Goal: Contribute content: Contribute content

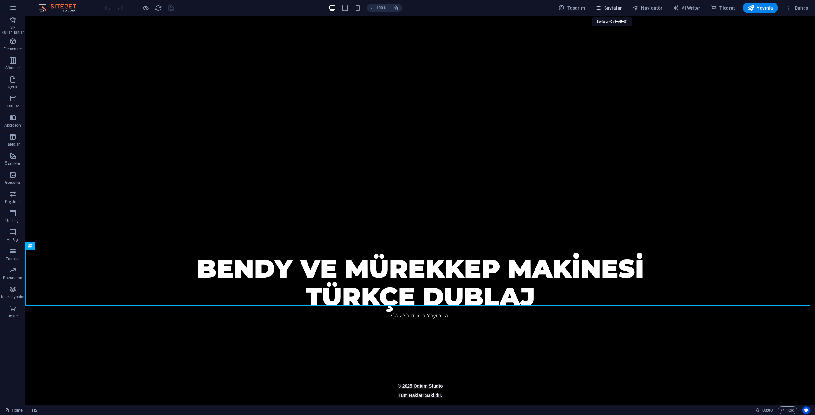
click at [618, 9] on span "Sayfalar" at bounding box center [608, 8] width 27 height 6
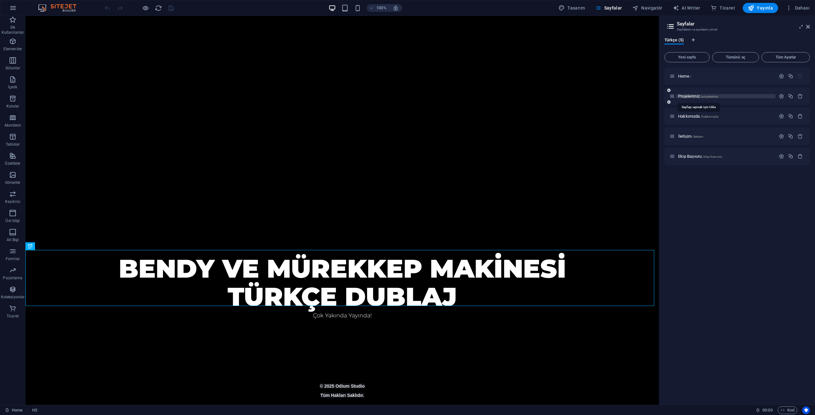
click at [697, 94] on span "Projelerimiz /projelerimiz" at bounding box center [698, 96] width 40 height 5
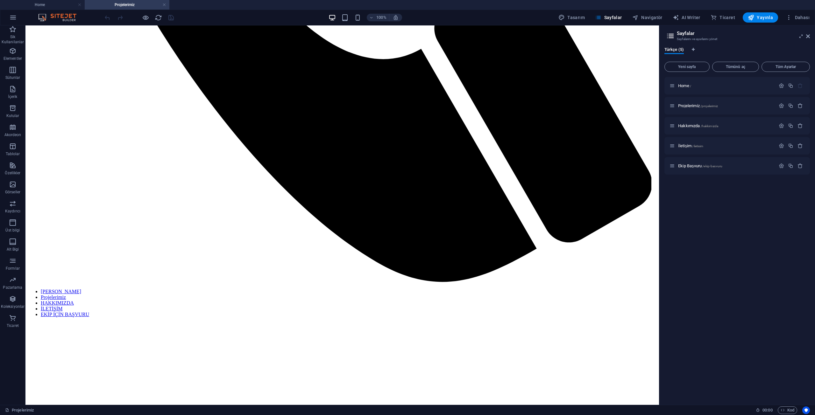
scroll to position [578, 0]
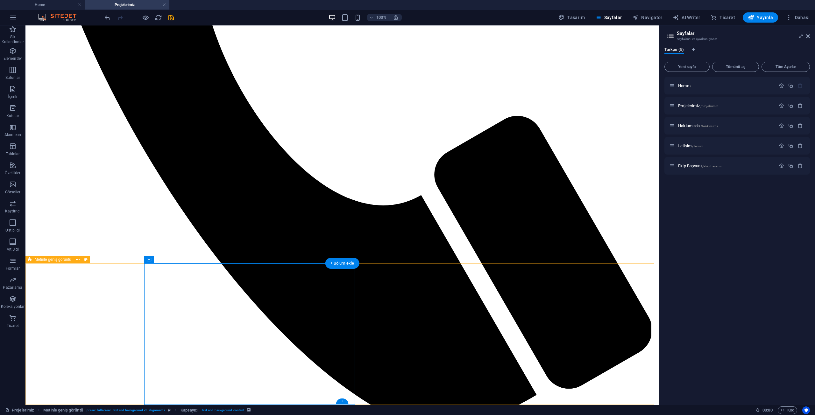
scroll to position [578, 0]
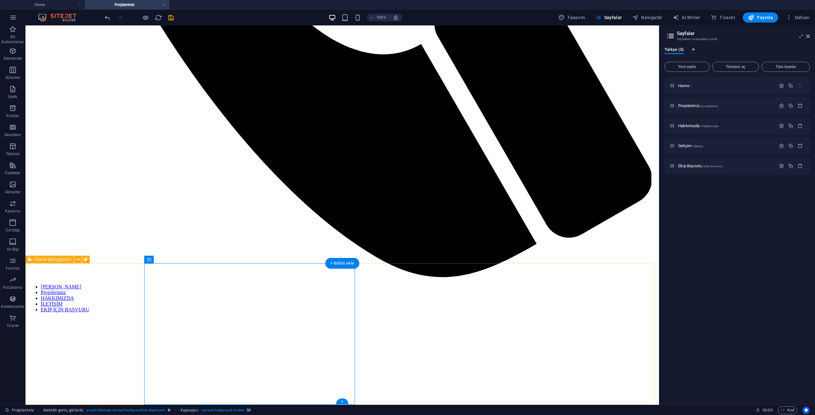
click at [764, 16] on span "Yayınla" at bounding box center [760, 17] width 25 height 6
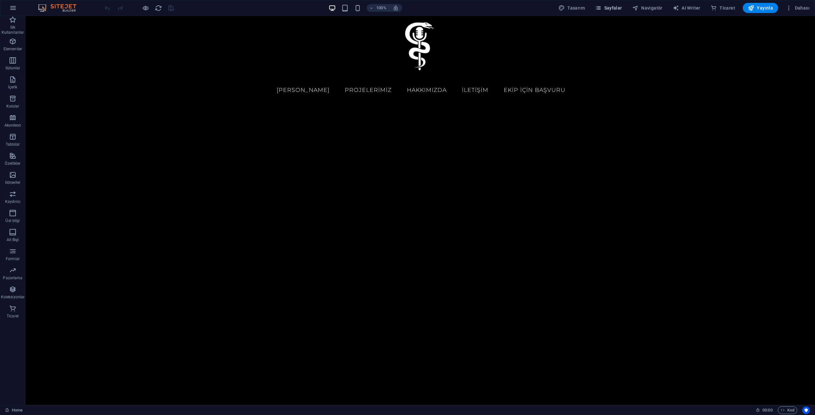
click at [607, 12] on button "Sayfalar" at bounding box center [608, 8] width 32 height 10
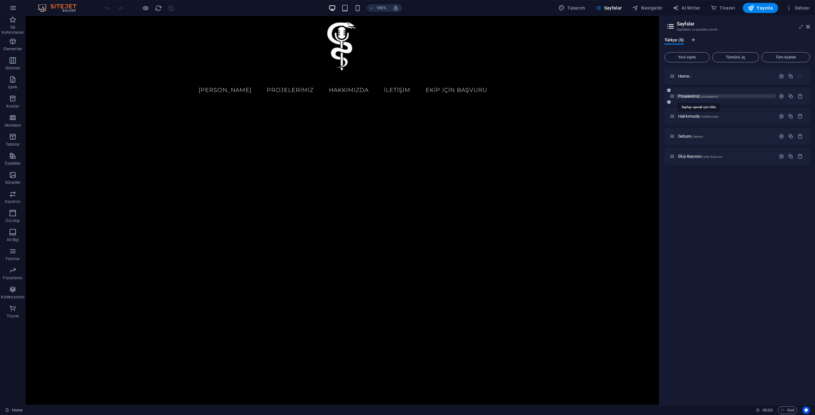
click at [697, 98] on span "Projelerimiz /projelerimiz" at bounding box center [698, 96] width 40 height 5
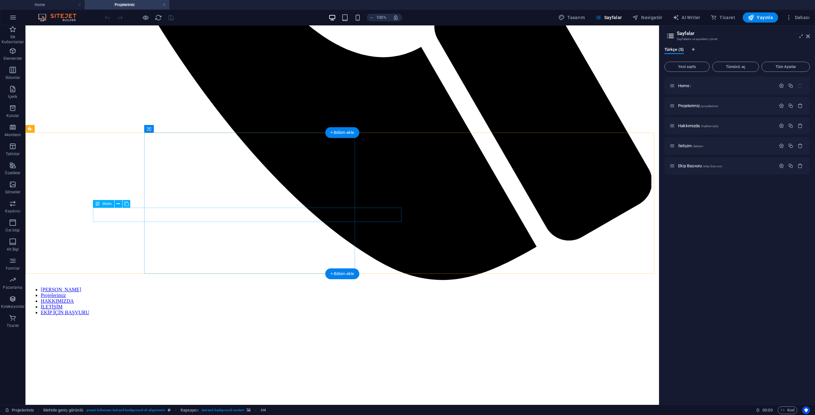
scroll to position [578, 0]
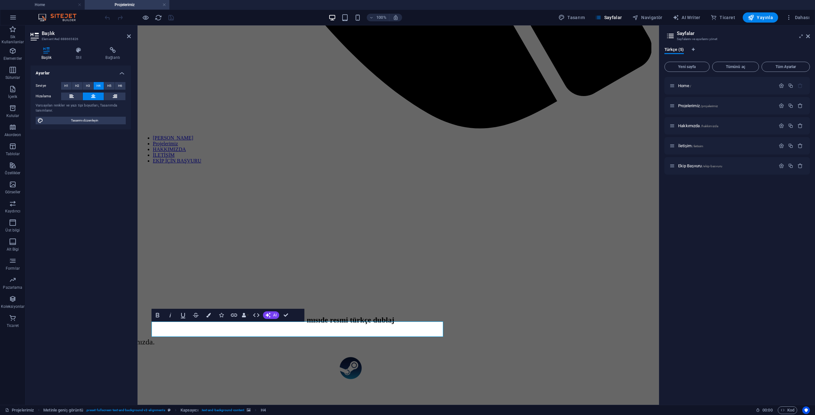
scroll to position [427, 0]
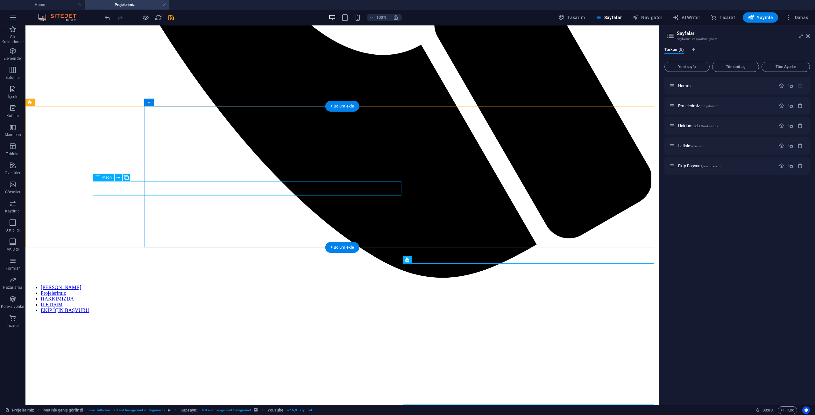
scroll to position [578, 0]
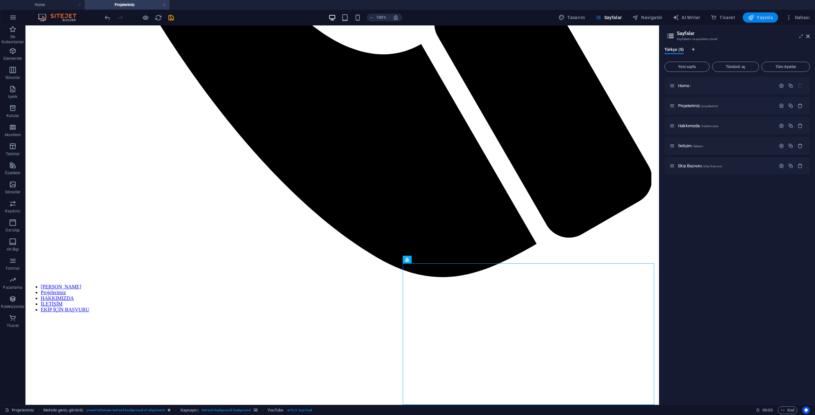
click at [752, 18] on icon "button" at bounding box center [751, 17] width 6 height 6
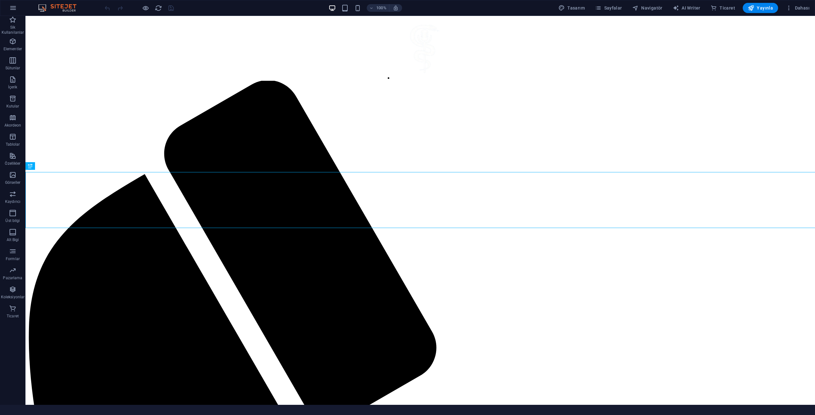
scroll to position [313, 0]
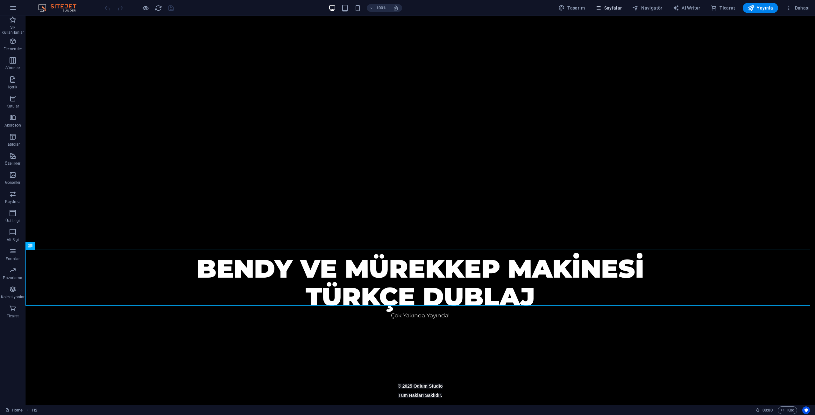
click at [621, 5] on span "Sayfalar" at bounding box center [608, 8] width 27 height 6
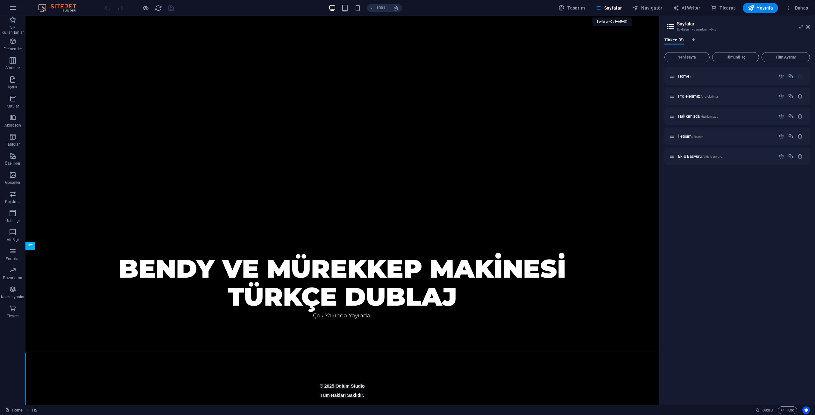
scroll to position [210, 0]
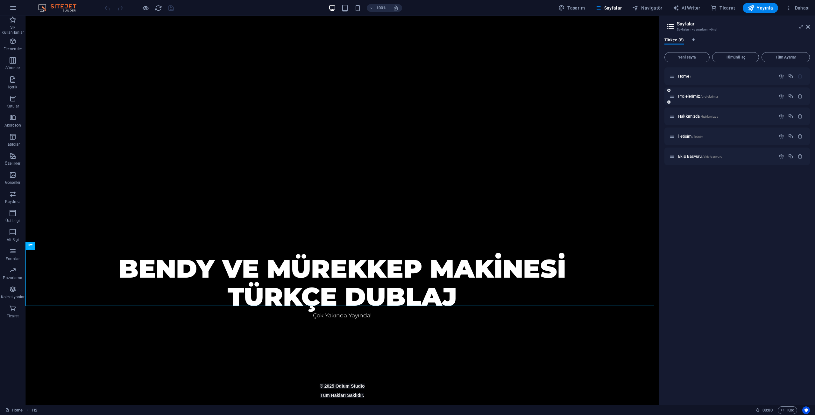
click at [697, 99] on div "Projelerimiz /projelerimiz" at bounding box center [722, 96] width 106 height 7
click at [693, 96] on span "Projelerimiz /projelerimiz" at bounding box center [698, 96] width 40 height 5
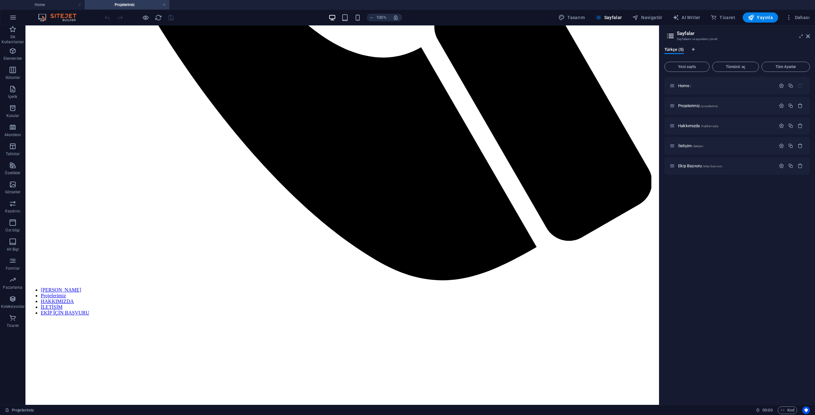
scroll to position [578, 0]
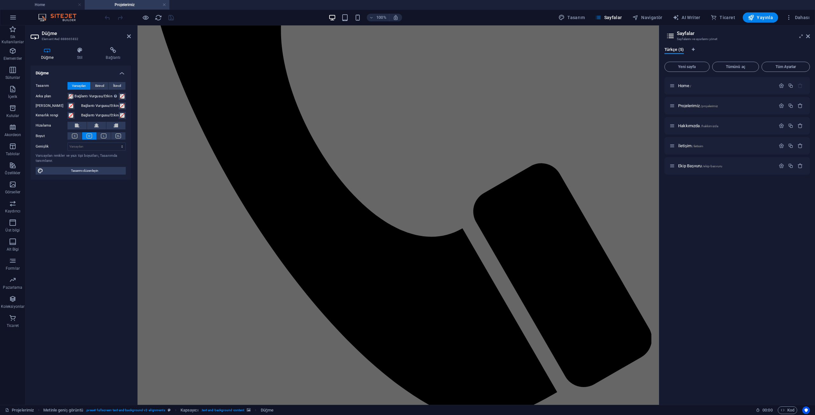
scroll to position [427, 0]
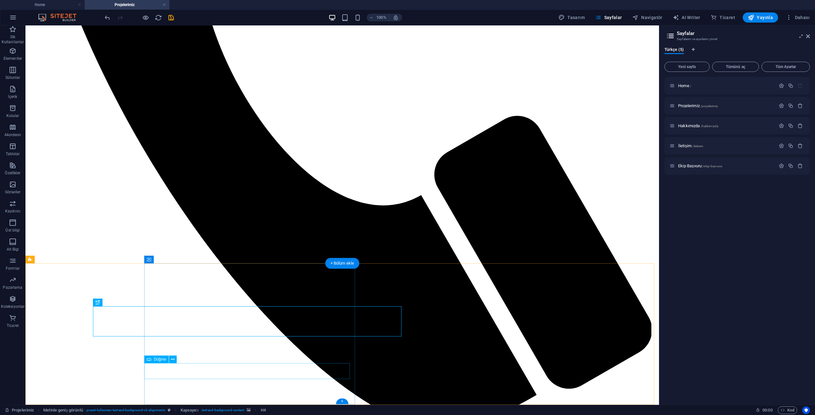
scroll to position [578, 0]
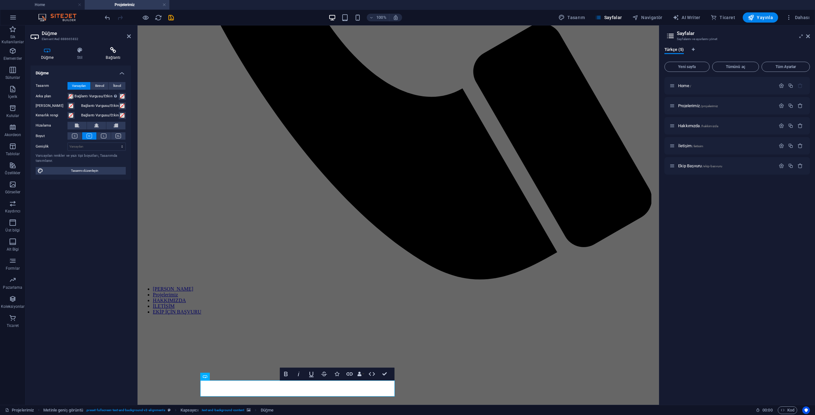
click at [107, 55] on h4 "Bağlantı" at bounding box center [112, 53] width 35 height 13
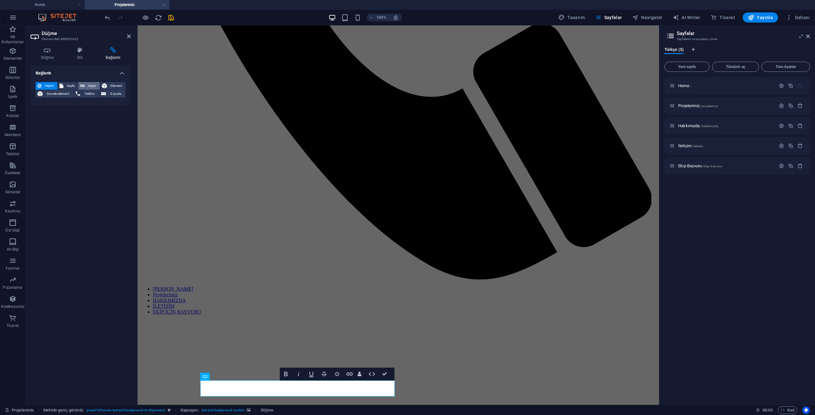
click at [85, 88] on button "Harici" at bounding box center [88, 86] width 21 height 8
select select "blank"
paste input "https://drive.google.com/file/d/1OXs2pSFbmopt5MlQItu16z1BJrrGw94Q/view?usp=shar…"
type input "https://drive.google.com/file/d/1OXs2pSFbmopt5MlQItu16z1BJrrGw94Q/view?usp=shar…"
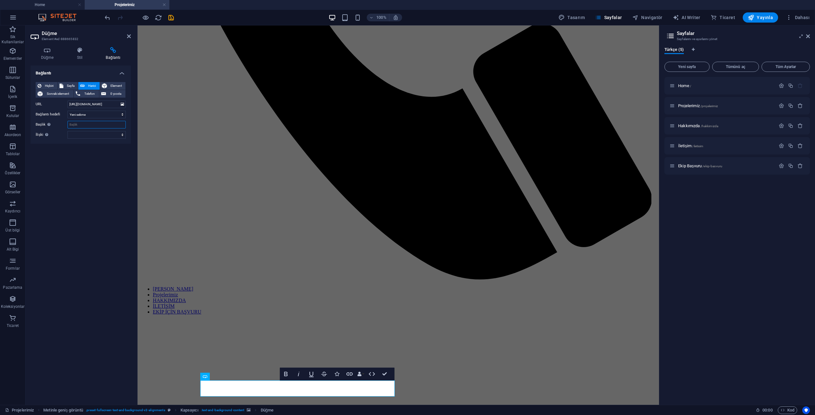
click at [90, 122] on input "Başlık Ek bağlantı tanımının bağlantı metniyle aynı olmaması gerekir. Başlık, g…" at bounding box center [96, 125] width 58 height 8
type input "BENDY VE MÜREKKEP MAKİNESİ TÜRKÇE DUBLAJ"
click at [88, 136] on select "alternate oluşturan bookmark harici yardım lisans ileri nofollow noreferrer noo…" at bounding box center [96, 135] width 58 height 8
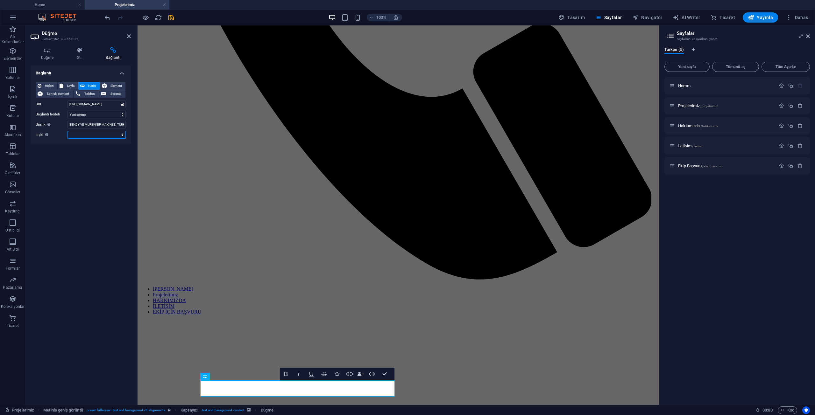
click at [88, 136] on select "alternate oluşturan bookmark harici yardım lisans ileri nofollow noreferrer noo…" at bounding box center [96, 135] width 58 height 8
click at [171, 18] on icon "save" at bounding box center [170, 17] width 7 height 7
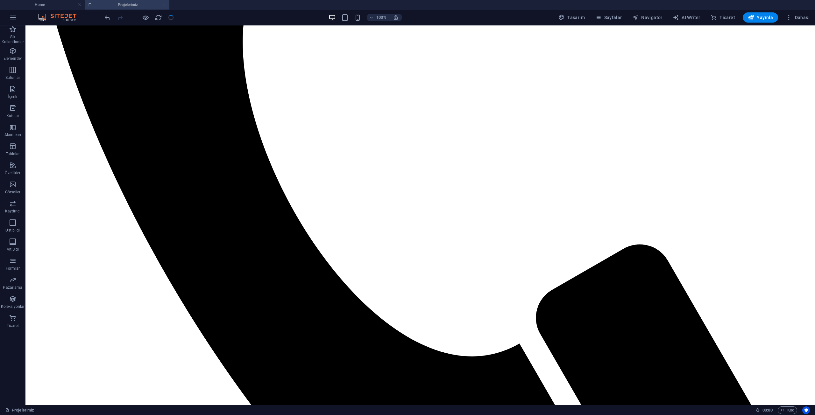
scroll to position [788, 0]
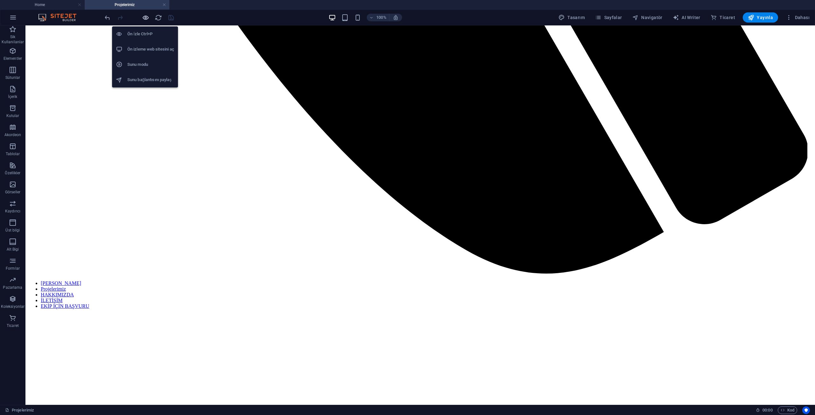
click at [144, 18] on icon "button" at bounding box center [145, 17] width 7 height 7
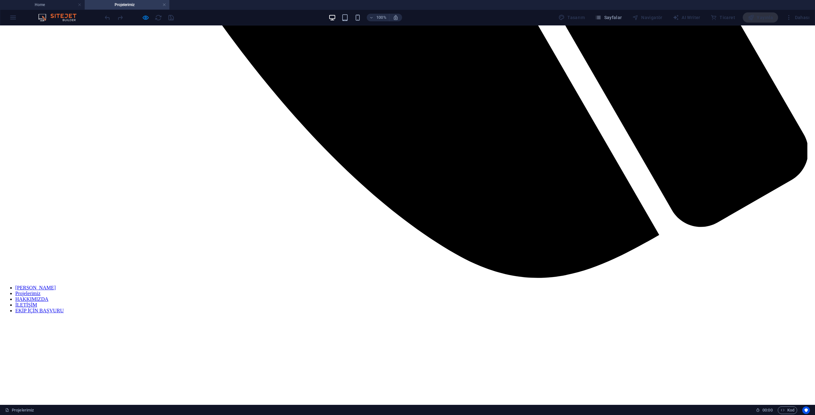
scroll to position [822, 0]
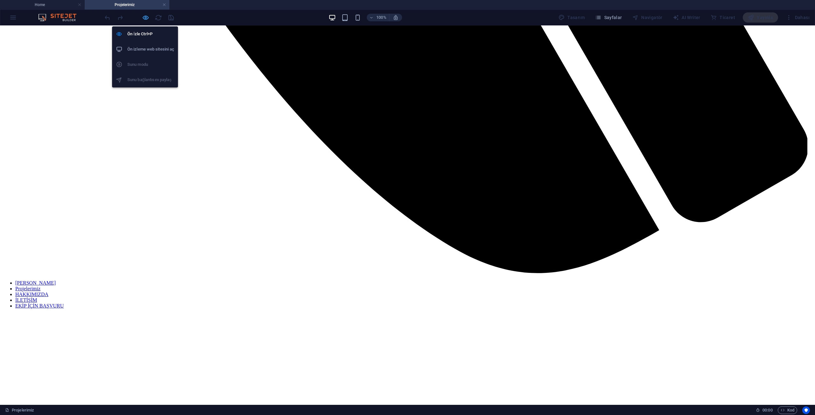
click at [145, 18] on icon "button" at bounding box center [145, 17] width 7 height 7
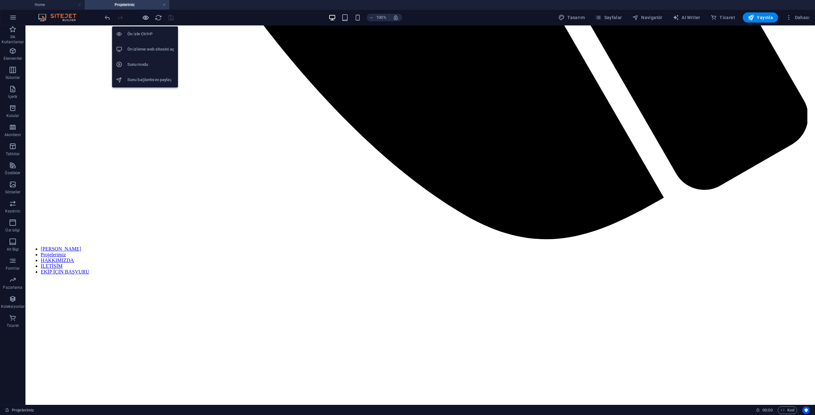
scroll to position [788, 0]
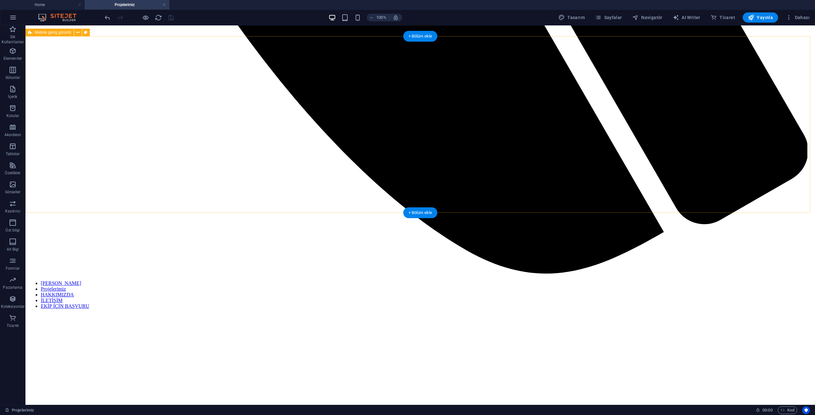
click at [757, 18] on span "Yayınla" at bounding box center [760, 17] width 25 height 6
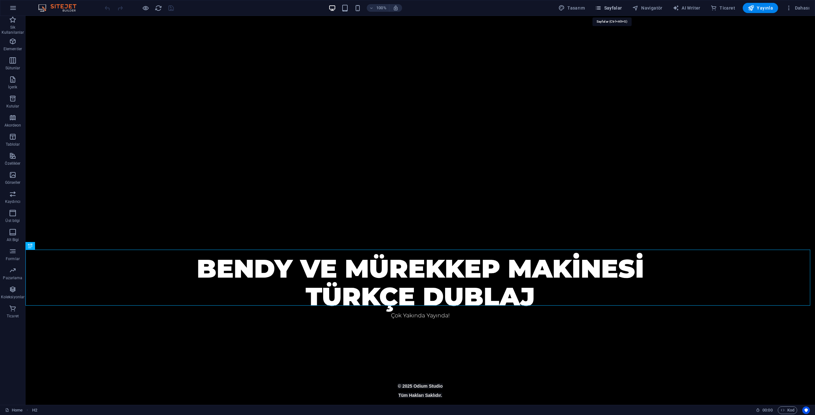
drag, startPoint x: 607, startPoint y: 10, endPoint x: 601, endPoint y: 13, distance: 7.4
click at [607, 10] on span "Sayfalar" at bounding box center [608, 8] width 27 height 6
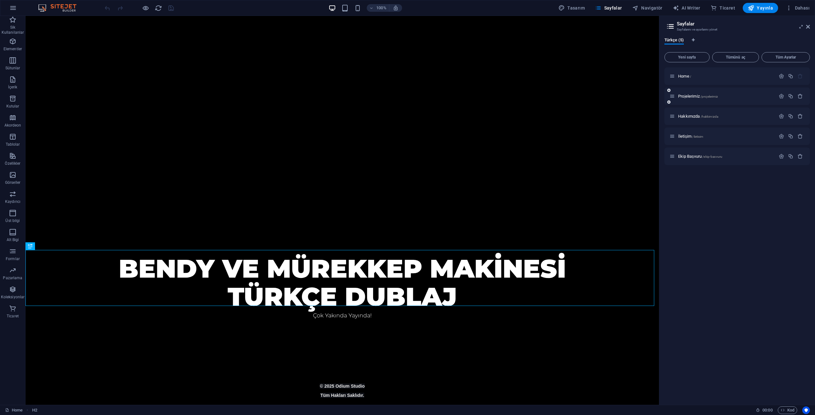
click at [687, 98] on span "Projelerimiz /projelerimiz" at bounding box center [698, 96] width 40 height 5
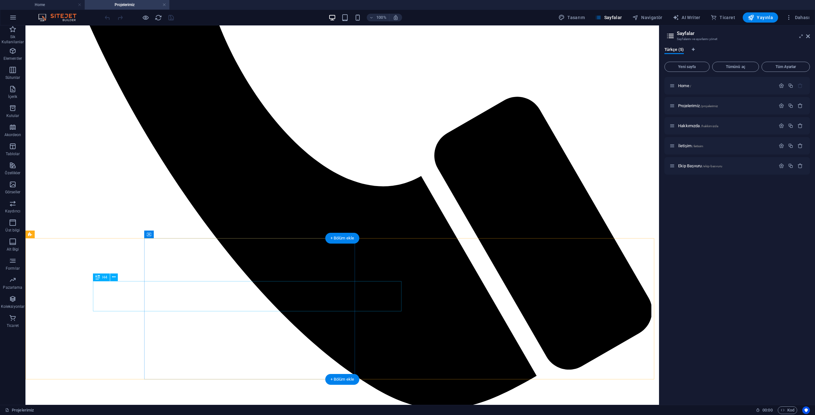
scroll to position [578, 0]
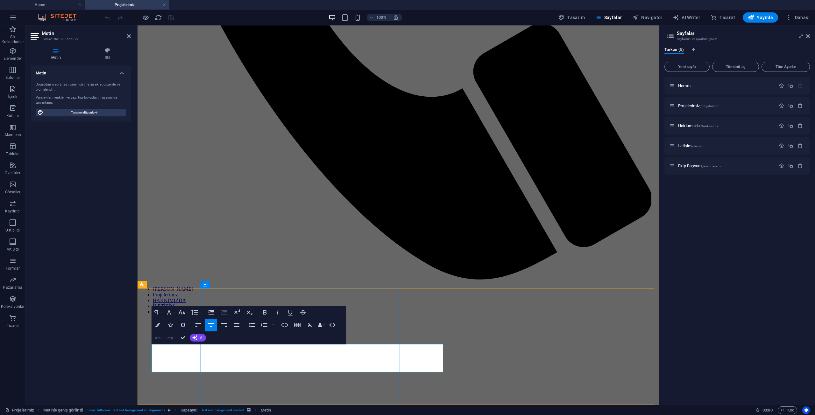
drag, startPoint x: 381, startPoint y: 351, endPoint x: 432, endPoint y: 349, distance: 51.3
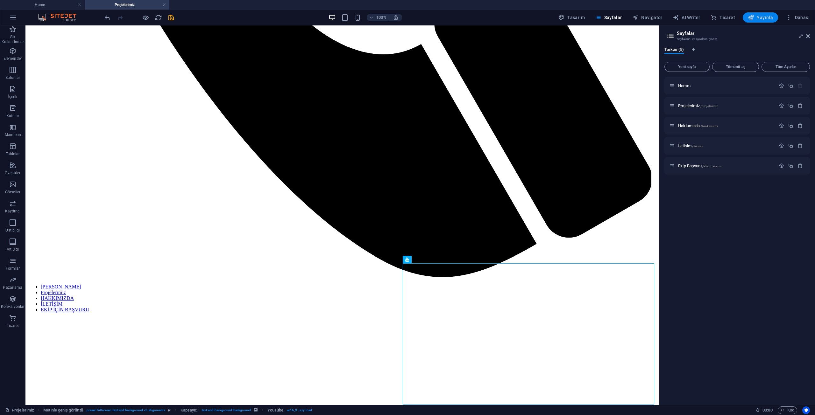
click at [752, 21] on button "Yayınla" at bounding box center [760, 17] width 35 height 10
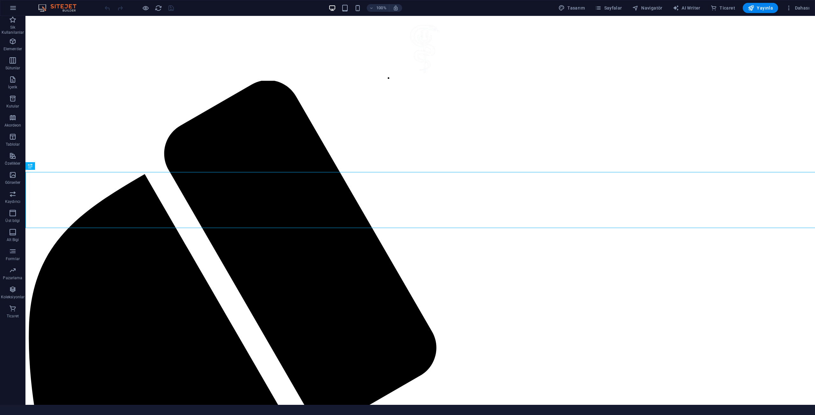
scroll to position [313, 0]
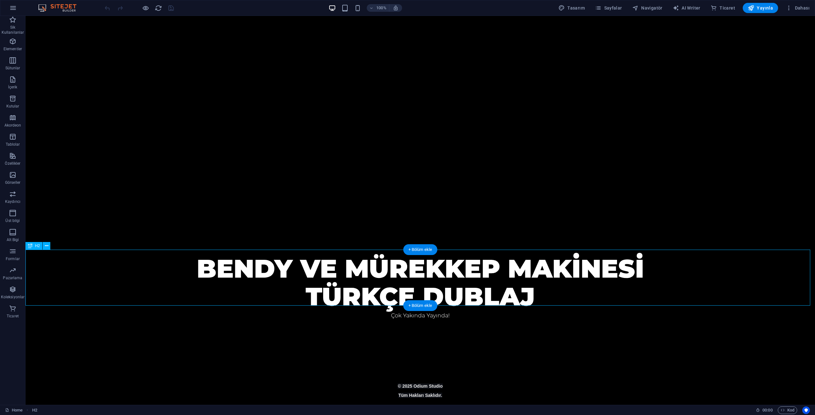
click at [483, 268] on div "bendy ve mürekkep makinesi TÜRKÇE DUBLAJ" at bounding box center [419, 283] width 789 height 56
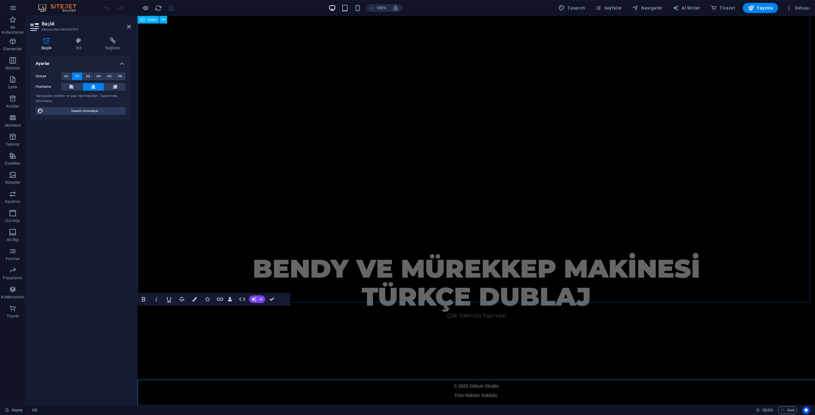
scroll to position [183, 0]
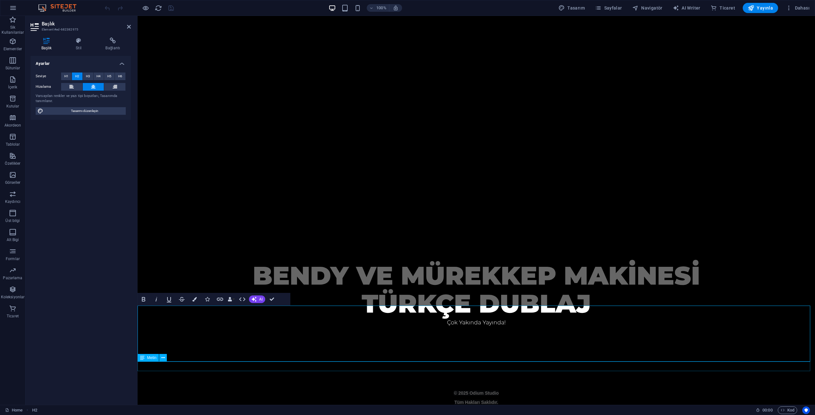
click at [475, 328] on div "Çok Yakında Yayında!" at bounding box center [476, 323] width 677 height 10
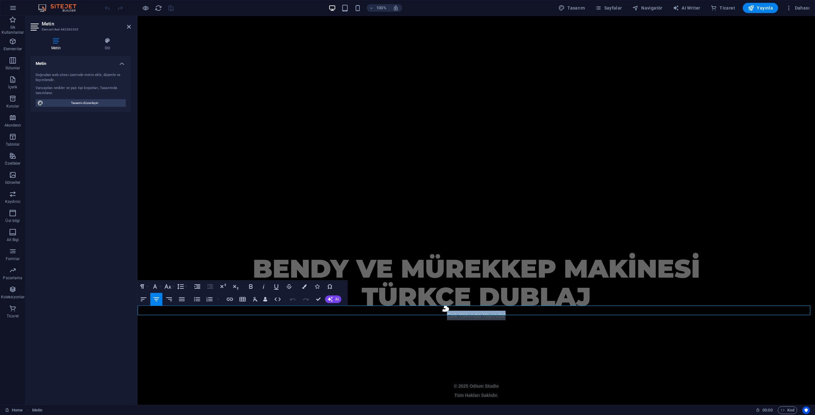
drag, startPoint x: 510, startPoint y: 315, endPoint x: 438, endPoint y: 313, distance: 71.6
click at [438, 313] on p "Çok Yakında Yayında!" at bounding box center [476, 316] width 677 height 10
click at [423, 346] on div at bounding box center [476, 350] width 260 height 8
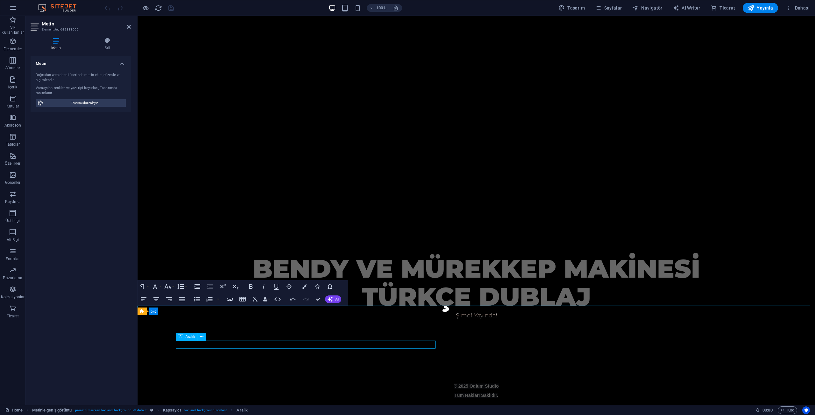
scroll to position [313, 0]
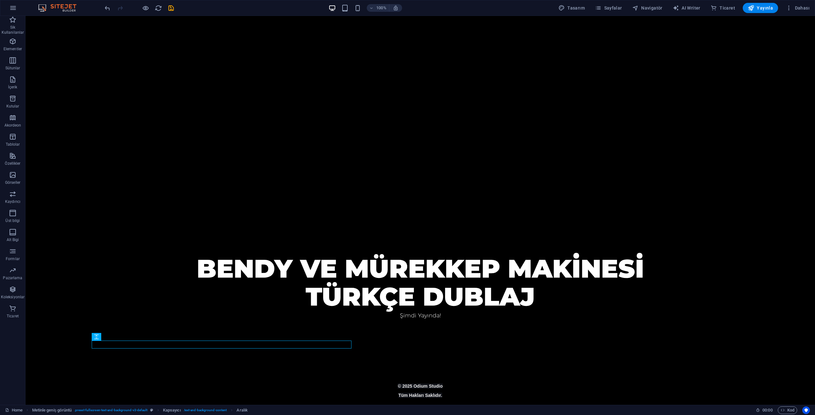
click at [168, 13] on div at bounding box center [138, 8] width 71 height 10
click at [173, 6] on icon "save" at bounding box center [170, 7] width 7 height 7
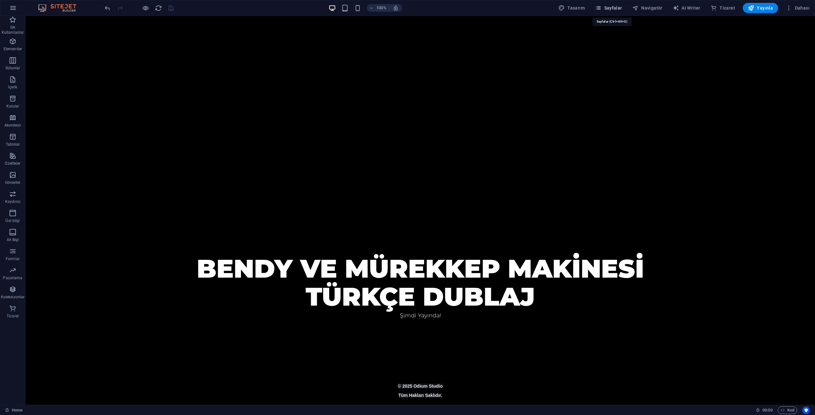
click at [622, 5] on span "Sayfalar" at bounding box center [608, 8] width 27 height 6
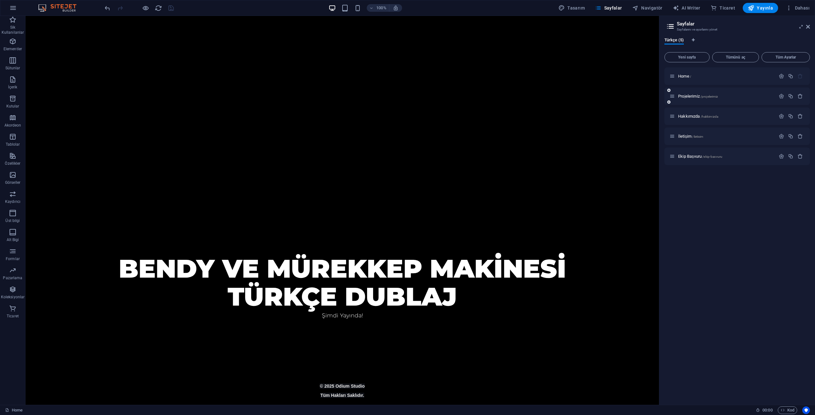
click at [684, 99] on div "Projelerimiz /projelerimiz" at bounding box center [722, 96] width 106 height 7
click at [687, 97] on span "Projelerimiz /projelerimiz" at bounding box center [698, 96] width 40 height 5
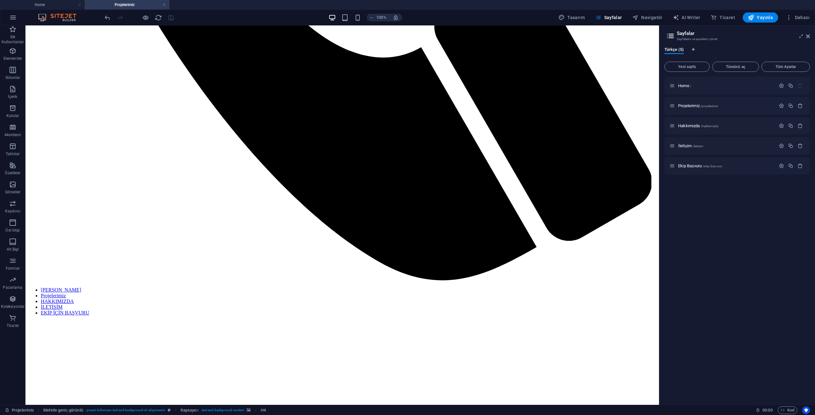
scroll to position [578, 0]
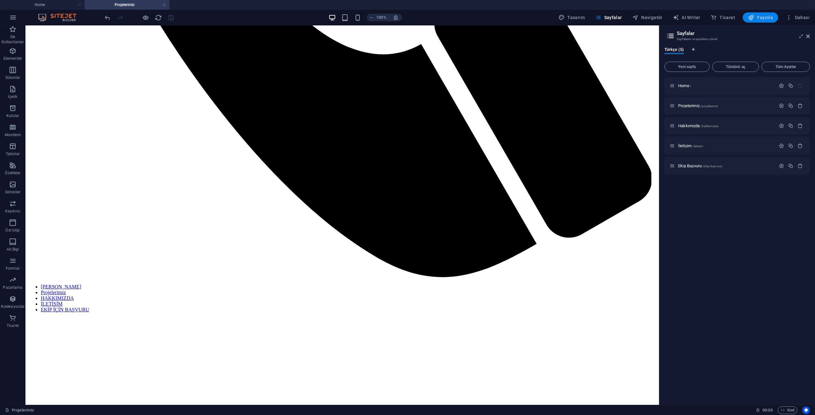
click at [769, 14] on span "Yayınla" at bounding box center [760, 17] width 25 height 6
